Goal: Task Accomplishment & Management: Manage account settings

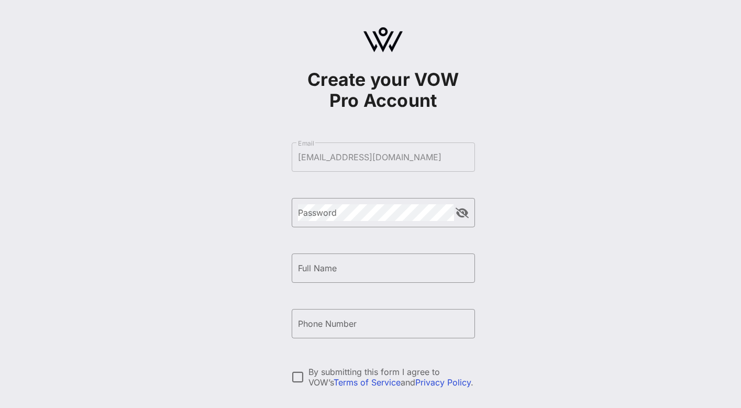
click at [379, 150] on form "​ Email [EMAIL_ADDRESS][DOMAIN_NAME] ​ Password ​ Full Name ​ Phone Number By s…" at bounding box center [383, 296] width 183 height 328
click at [377, 156] on form "​ Email [EMAIL_ADDRESS][DOMAIN_NAME] ​ Password ​ Full Name ​ Phone Number By s…" at bounding box center [383, 296] width 183 height 328
click at [462, 217] on button "append icon" at bounding box center [462, 213] width 13 height 10
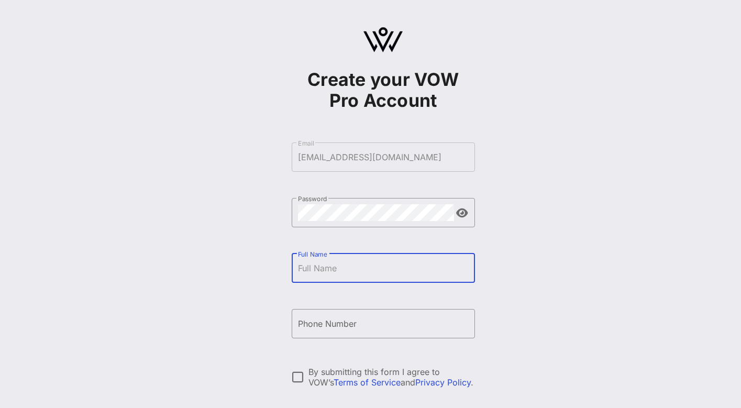
click at [358, 272] on input "Full Name" at bounding box center [383, 268] width 171 height 17
type input "[PERSON_NAME]"
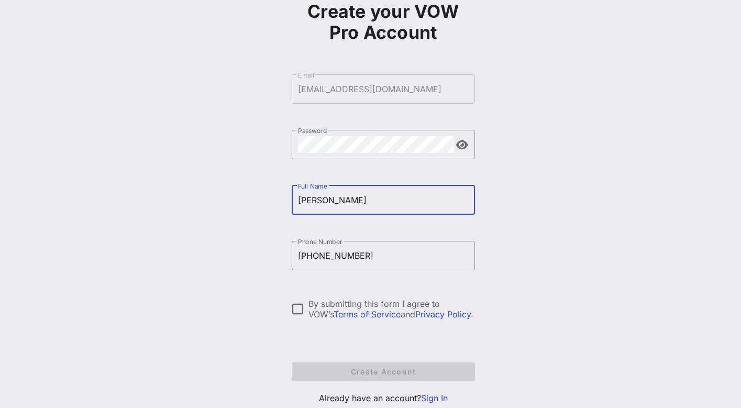
scroll to position [74, 0]
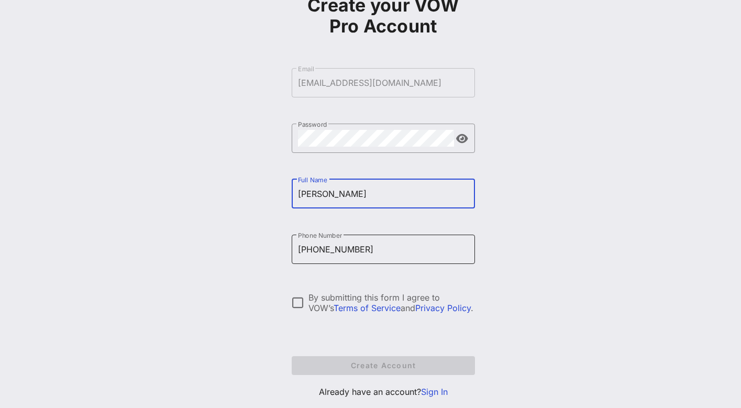
click at [351, 252] on input "[PHONE_NUMBER]" at bounding box center [383, 249] width 171 height 17
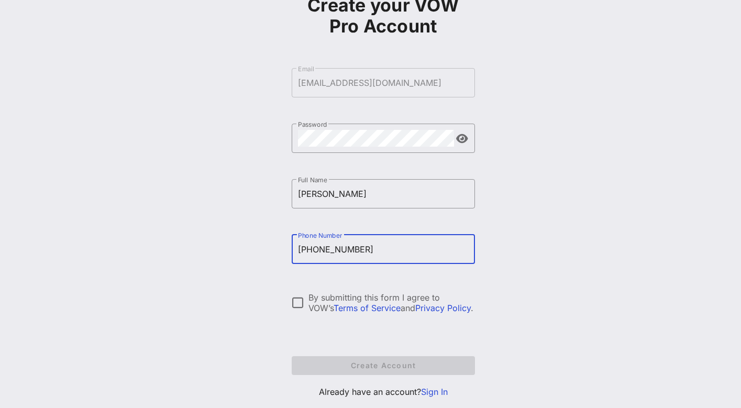
click at [351, 252] on input "[PHONE_NUMBER]" at bounding box center [383, 249] width 171 height 17
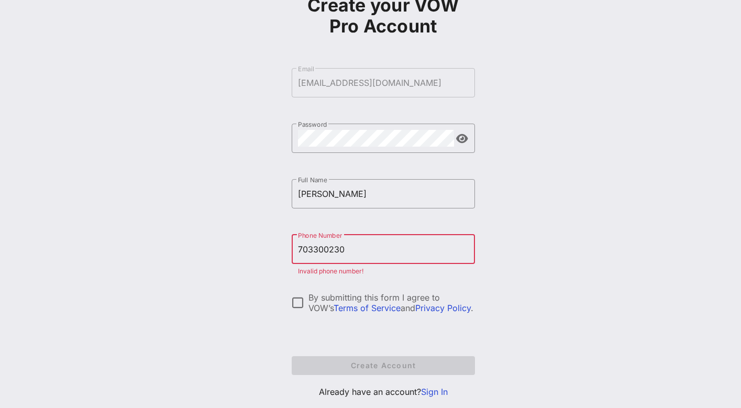
type input "[PHONE_NUMBER]"
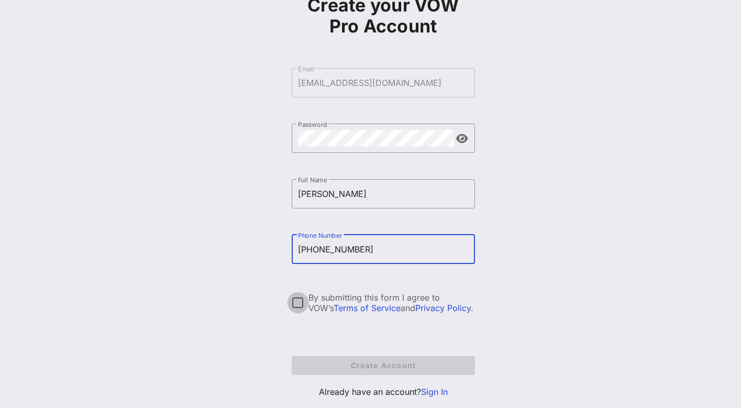
click at [296, 303] on div at bounding box center [298, 303] width 18 height 18
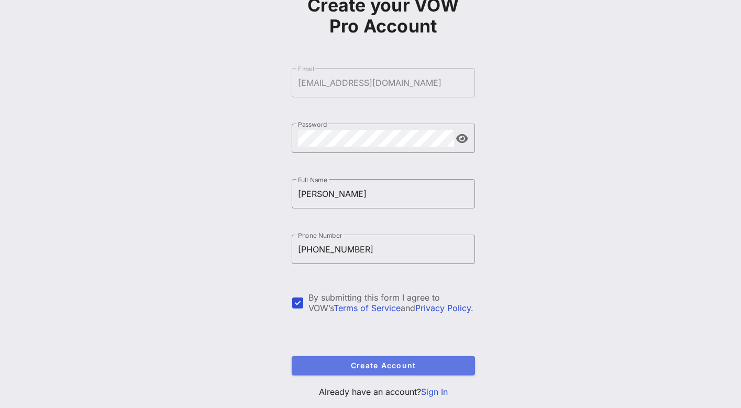
click at [407, 362] on span "Create Account" at bounding box center [383, 365] width 167 height 9
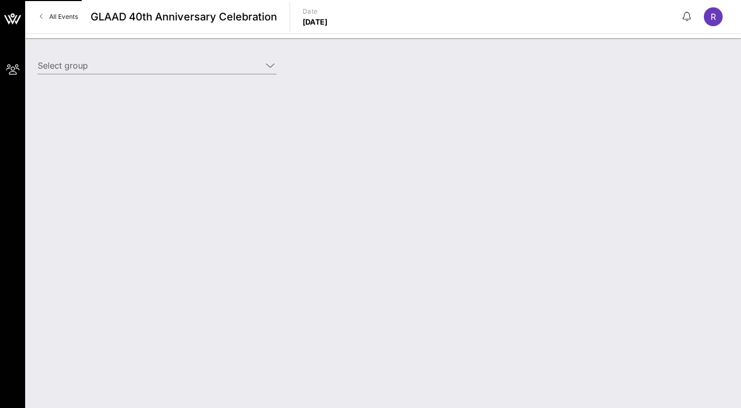
type input "[PERSON_NAME] ([PERSON_NAME]) [[PERSON_NAME], [EMAIL_ADDRESS][DOMAIN_NAME]]"
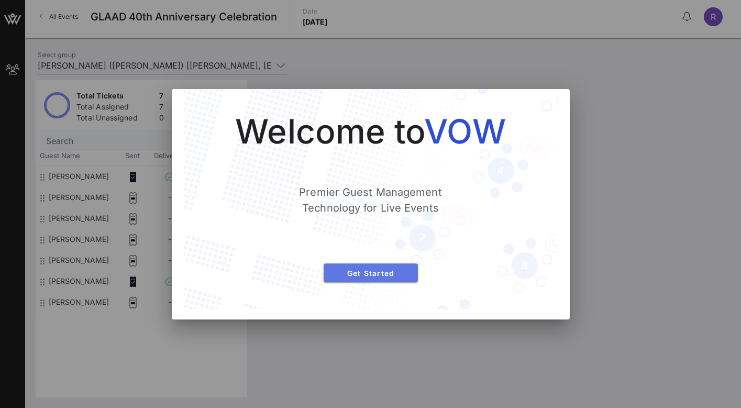
click at [374, 269] on span "Get Started" at bounding box center [371, 273] width 78 height 9
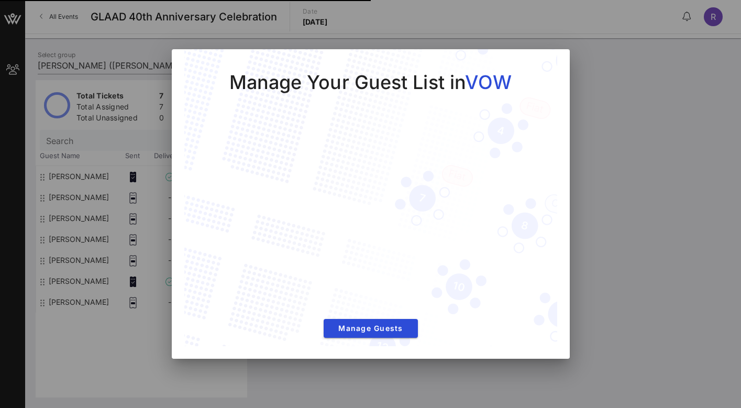
click at [658, 183] on div at bounding box center [370, 204] width 741 height 408
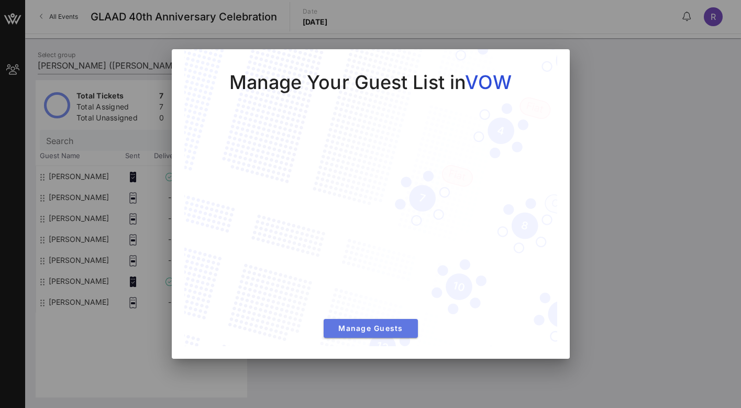
click at [362, 331] on span "Manage Guests" at bounding box center [371, 328] width 78 height 9
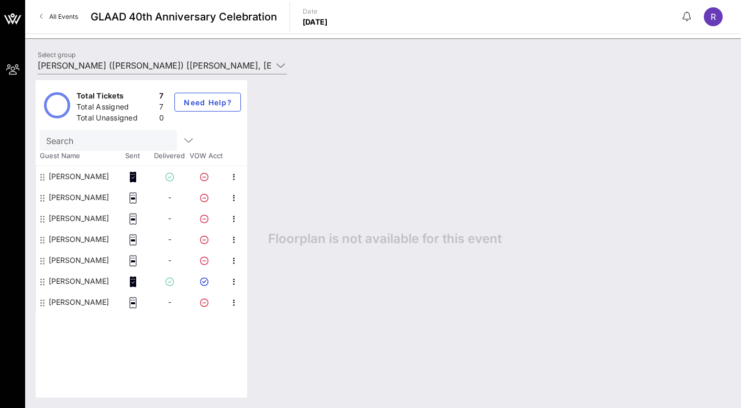
click at [40, 279] on icon at bounding box center [42, 282] width 4 height 8
click at [125, 343] on div "Total Tickets 7 Total Assigned 7 Total Unassigned 0 Need Help? Search Guest Nam…" at bounding box center [142, 238] width 212 height 317
click at [135, 197] on rect at bounding box center [133, 198] width 4 height 2
click at [233, 197] on icon "button" at bounding box center [234, 198] width 13 height 13
click at [42, 196] on icon at bounding box center [42, 198] width 4 height 8
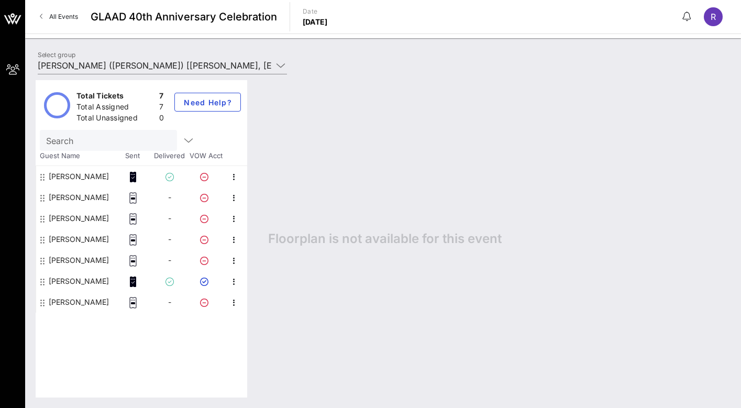
click at [72, 199] on div "[PERSON_NAME]" at bounding box center [79, 197] width 60 height 21
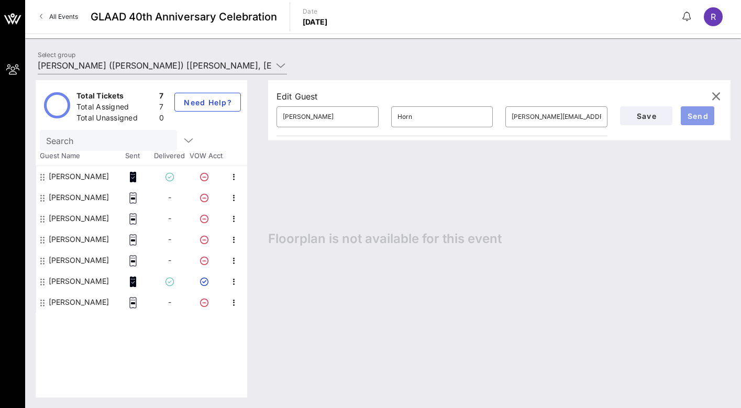
click at [704, 114] on span "Send" at bounding box center [697, 116] width 25 height 9
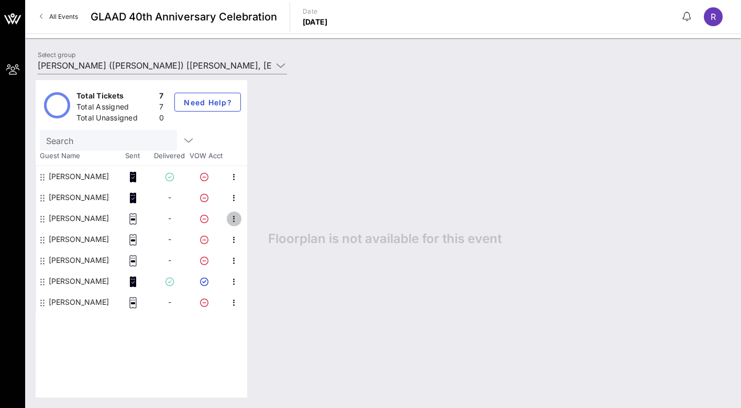
click at [234, 219] on icon "button" at bounding box center [234, 219] width 13 height 13
click at [56, 219] on div "[PERSON_NAME]" at bounding box center [79, 218] width 60 height 21
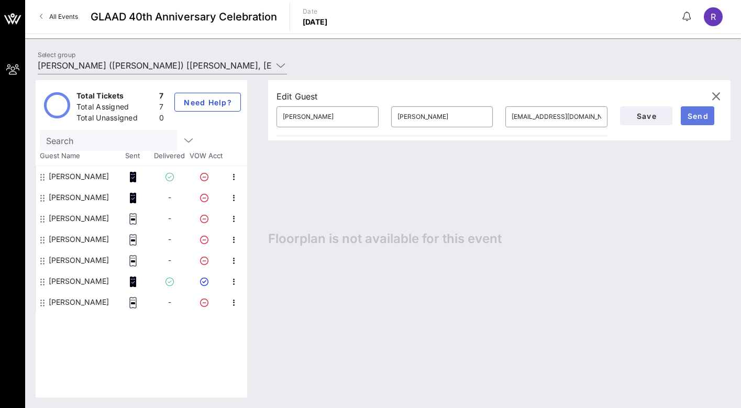
click at [694, 118] on span "Send" at bounding box center [697, 116] width 25 height 9
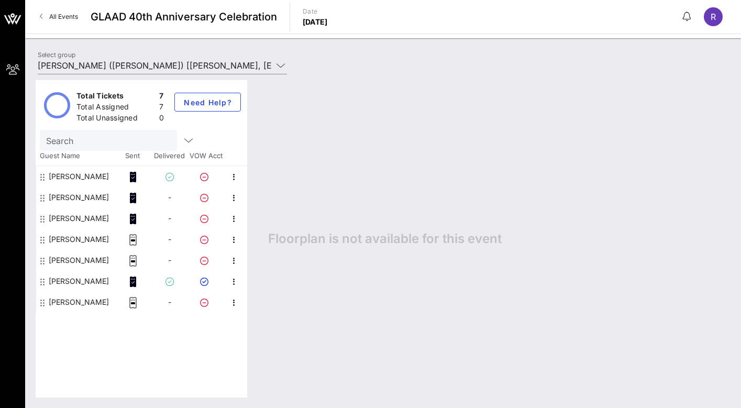
click at [43, 239] on icon at bounding box center [42, 240] width 4 height 8
click at [86, 241] on div "[PERSON_NAME]" at bounding box center [79, 239] width 60 height 21
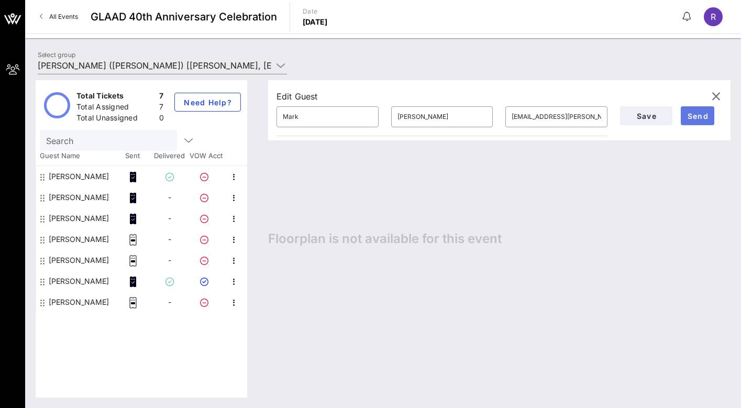
click at [704, 118] on span "Send" at bounding box center [697, 116] width 25 height 9
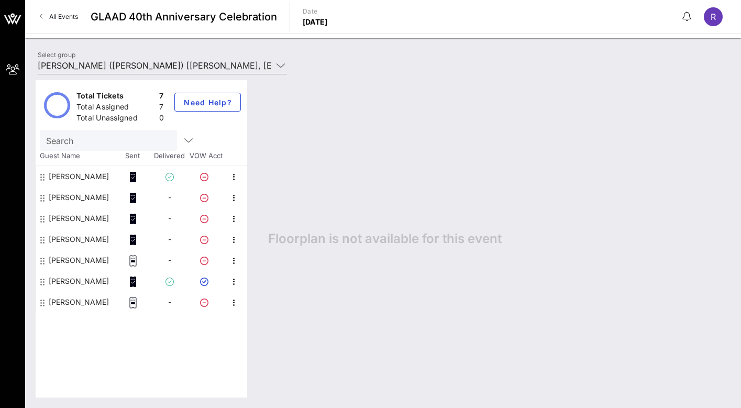
click at [73, 262] on div "[PERSON_NAME]" at bounding box center [79, 260] width 60 height 21
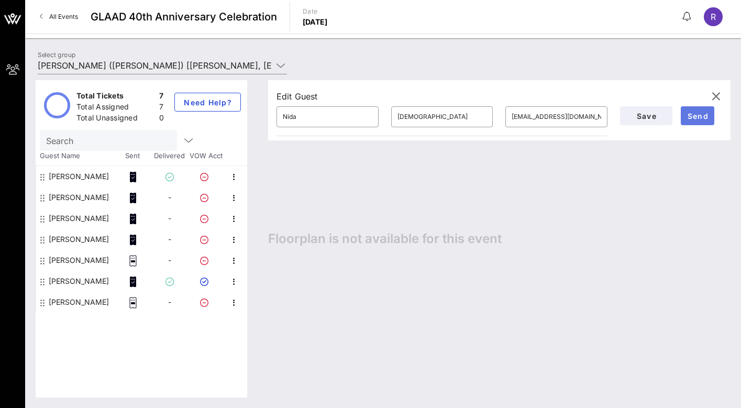
click at [696, 119] on span "Send" at bounding box center [697, 116] width 25 height 9
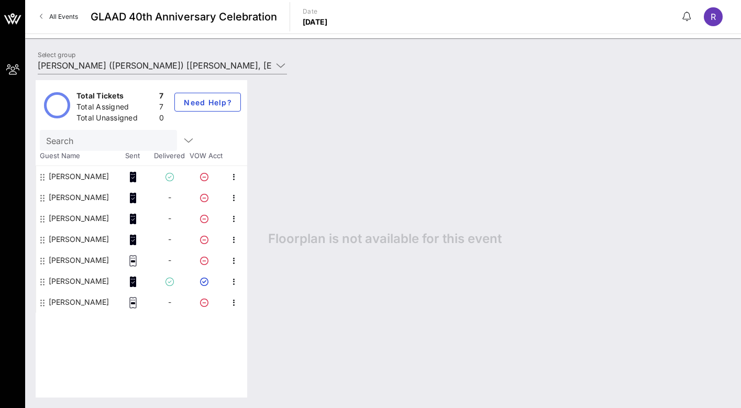
click at [82, 303] on div "[PERSON_NAME]" at bounding box center [79, 302] width 60 height 21
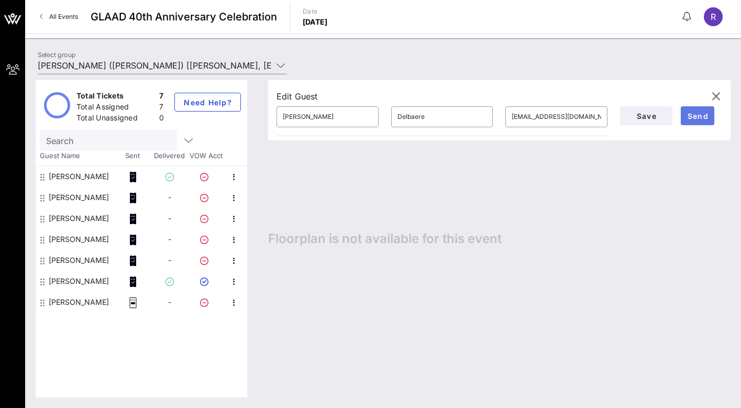
click at [699, 118] on span "Send" at bounding box center [697, 116] width 25 height 9
